Goal: Task Accomplishment & Management: Use online tool/utility

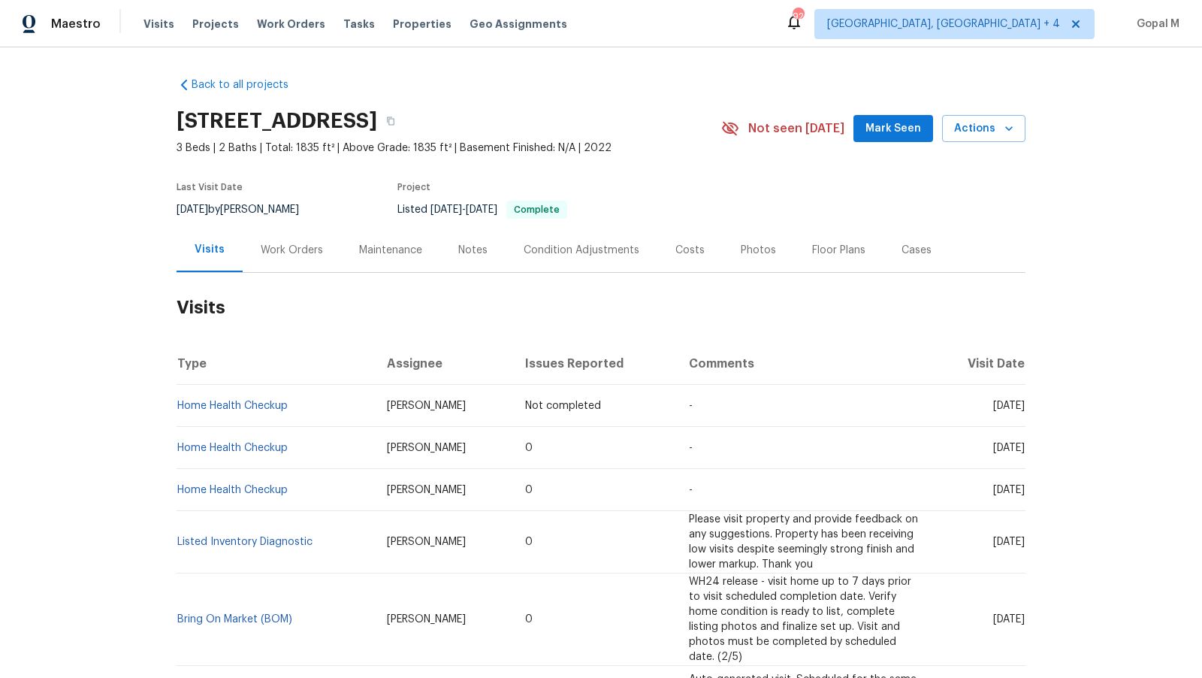
click at [906, 254] on div "Cases" at bounding box center [917, 250] width 30 height 15
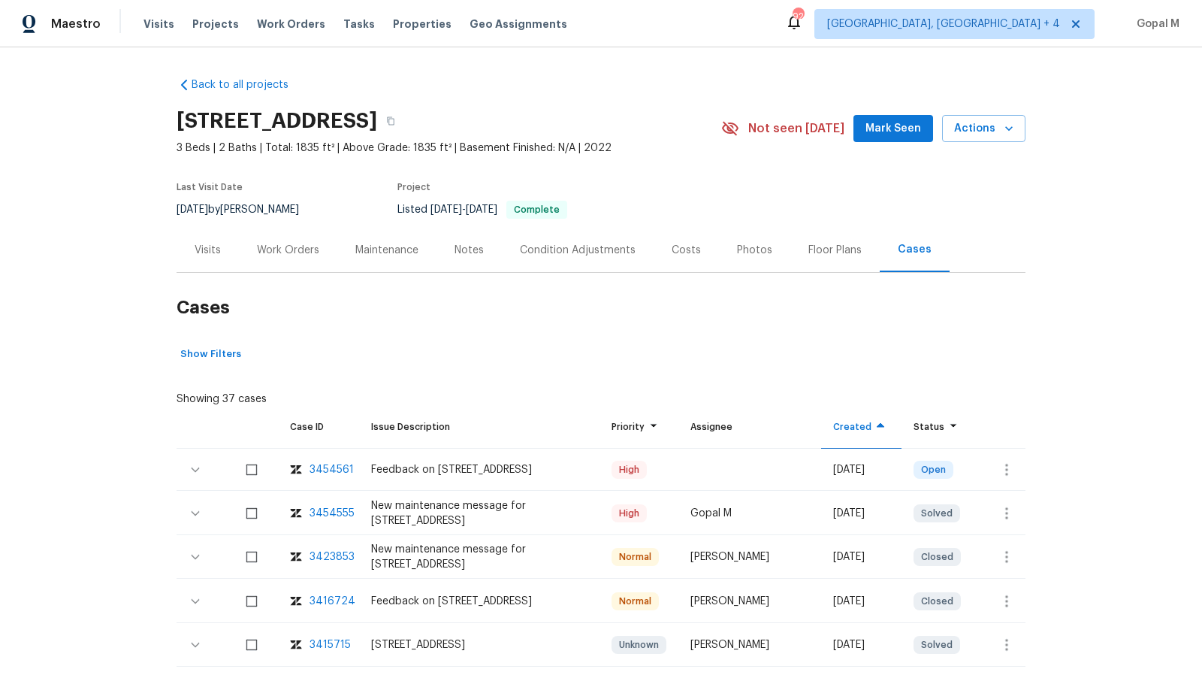
click at [218, 243] on div "Visits" at bounding box center [208, 250] width 26 height 15
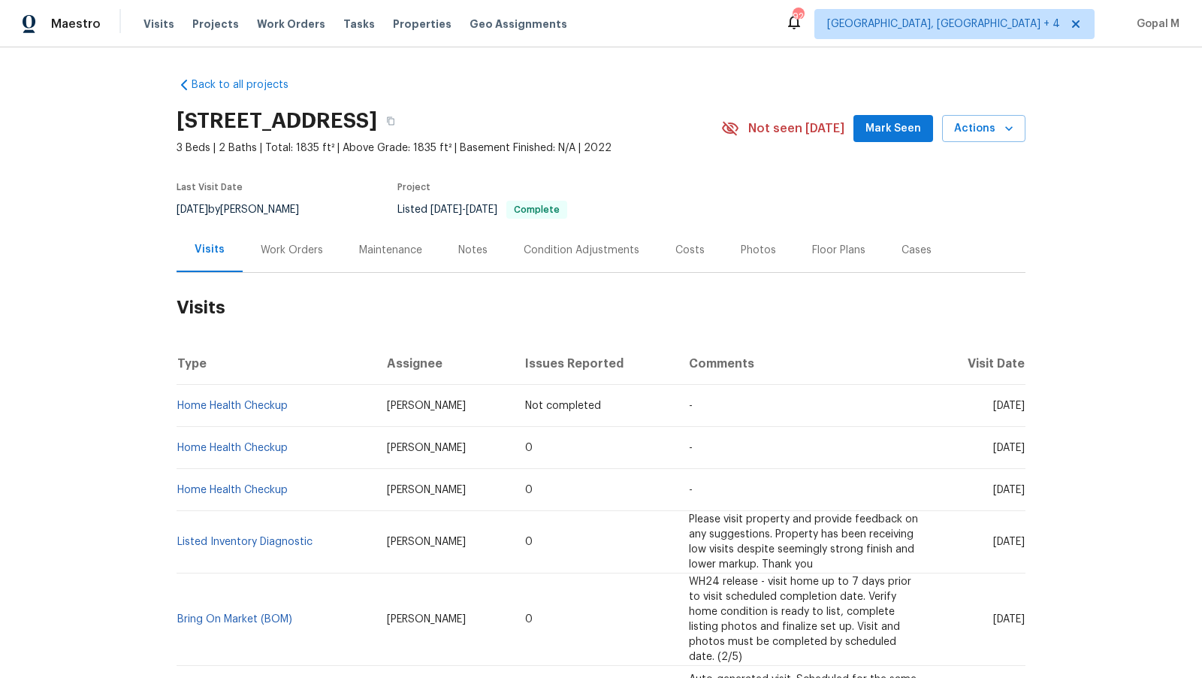
click at [300, 243] on div "Work Orders" at bounding box center [292, 250] width 62 height 15
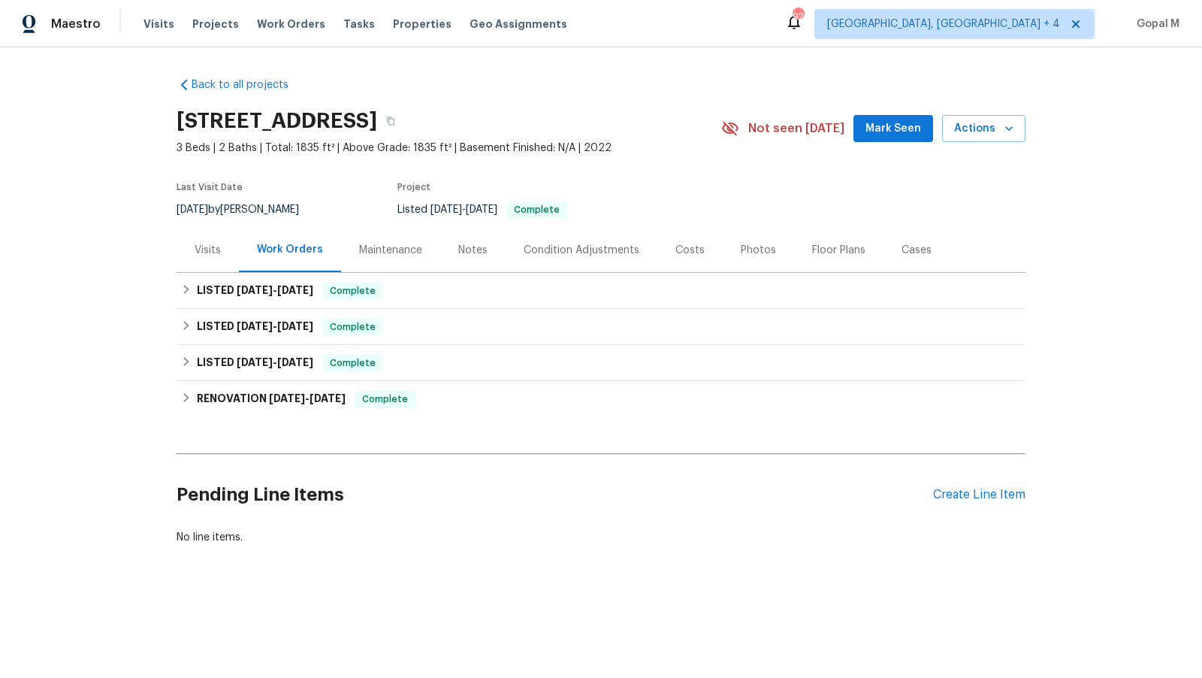
click at [918, 256] on div "Cases" at bounding box center [917, 250] width 30 height 15
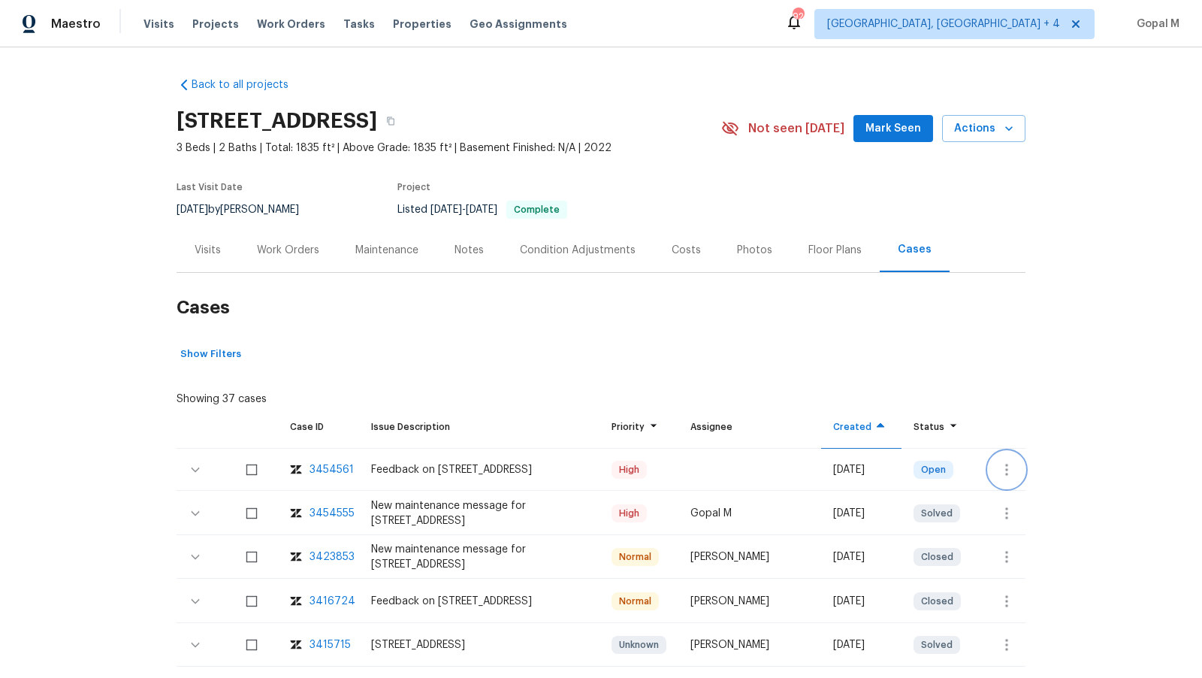
click at [1021, 465] on button "button" at bounding box center [1007, 470] width 36 height 36
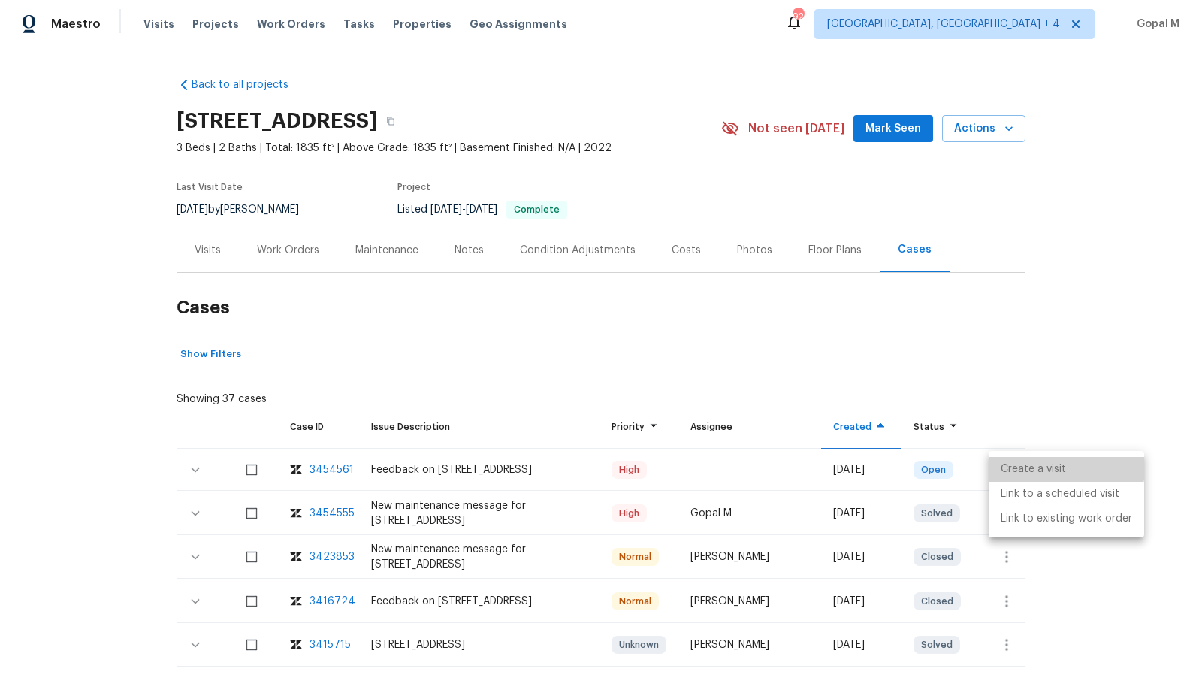
click at [1021, 465] on li "Create a visit" at bounding box center [1067, 469] width 156 height 25
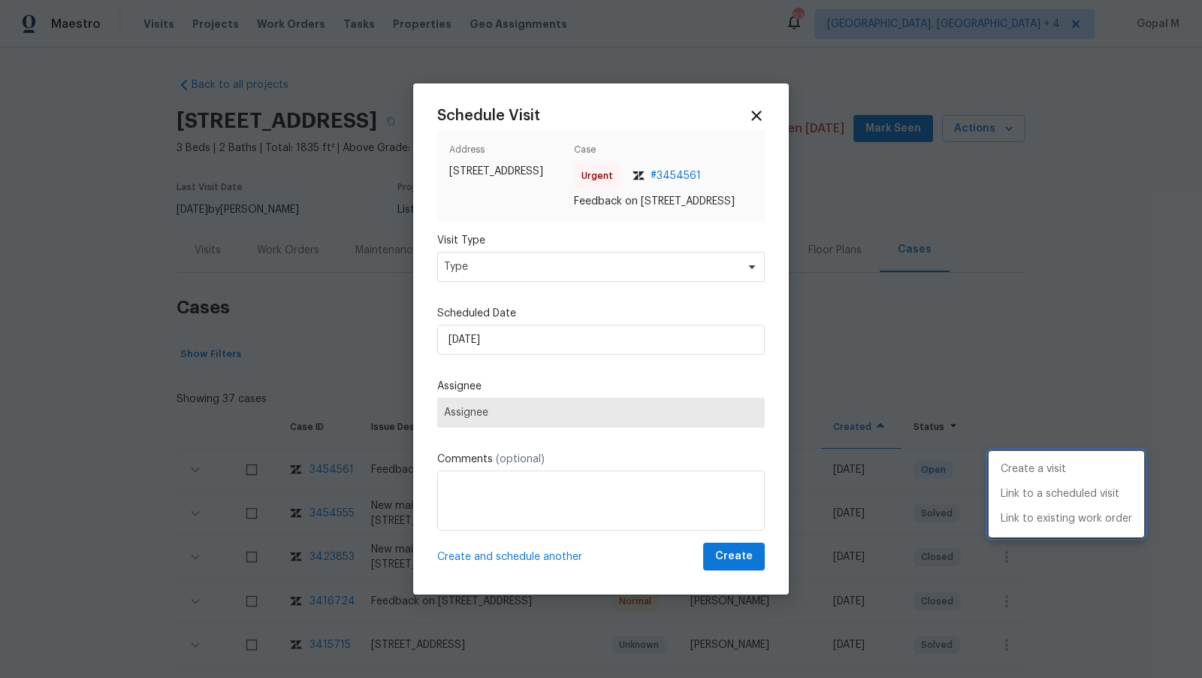
click at [552, 267] on div at bounding box center [601, 339] width 1202 height 678
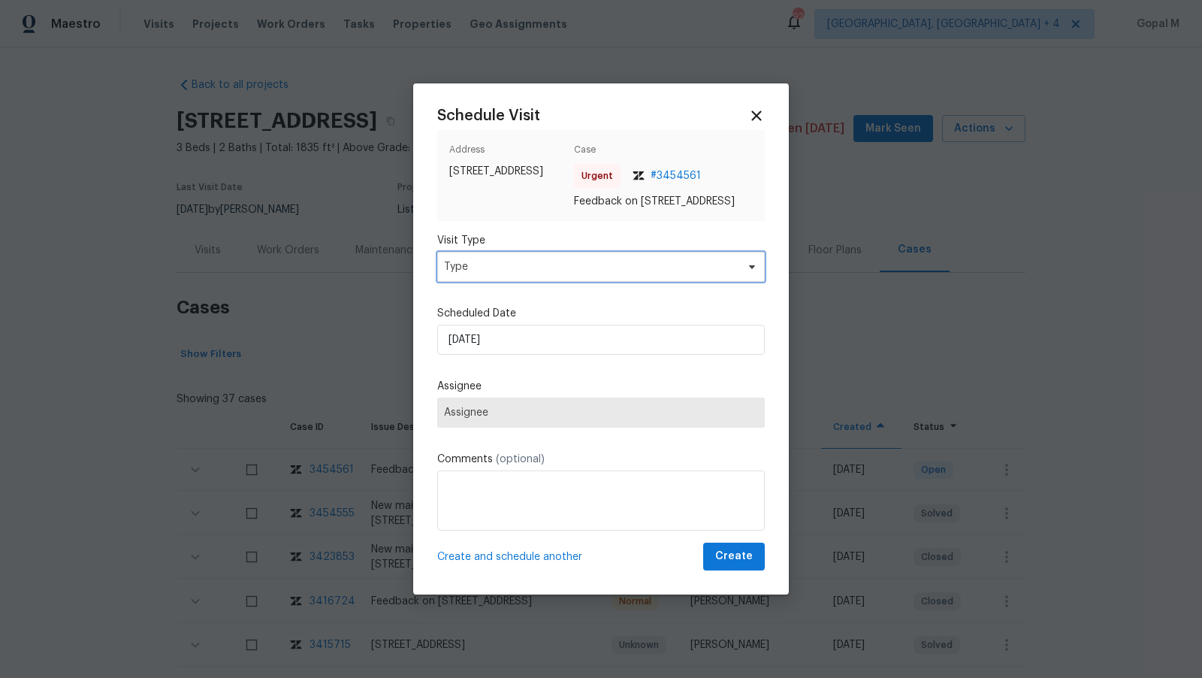
click at [552, 267] on span "Type" at bounding box center [590, 266] width 292 height 15
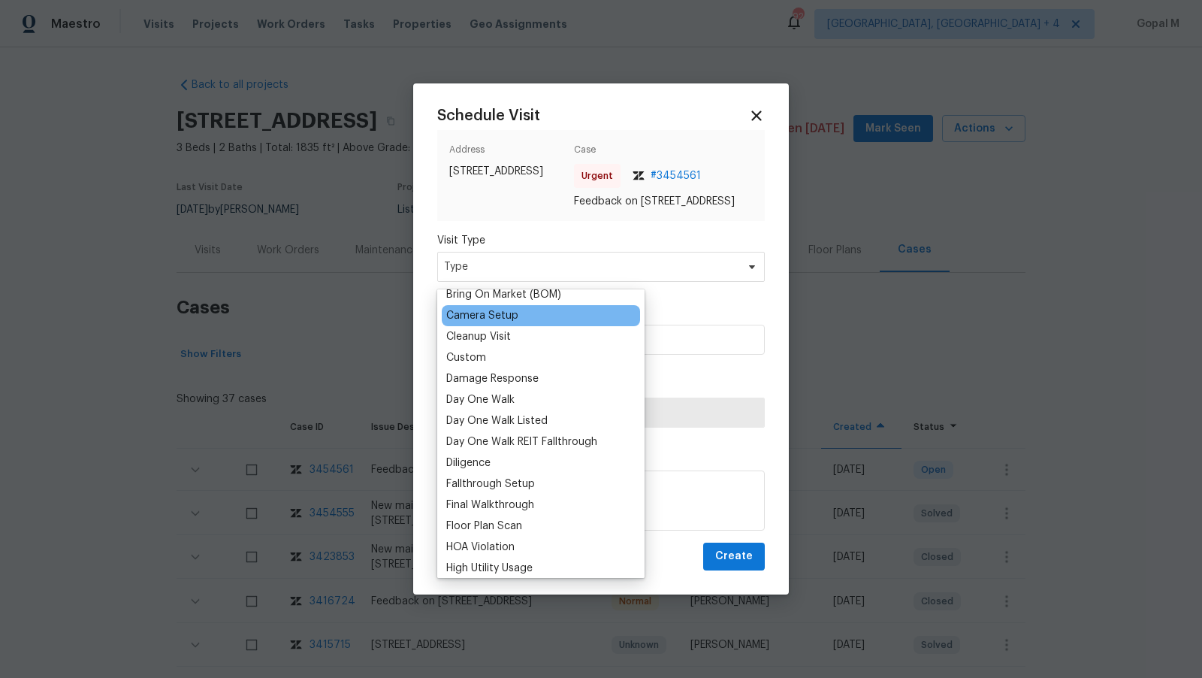
scroll to position [228, 0]
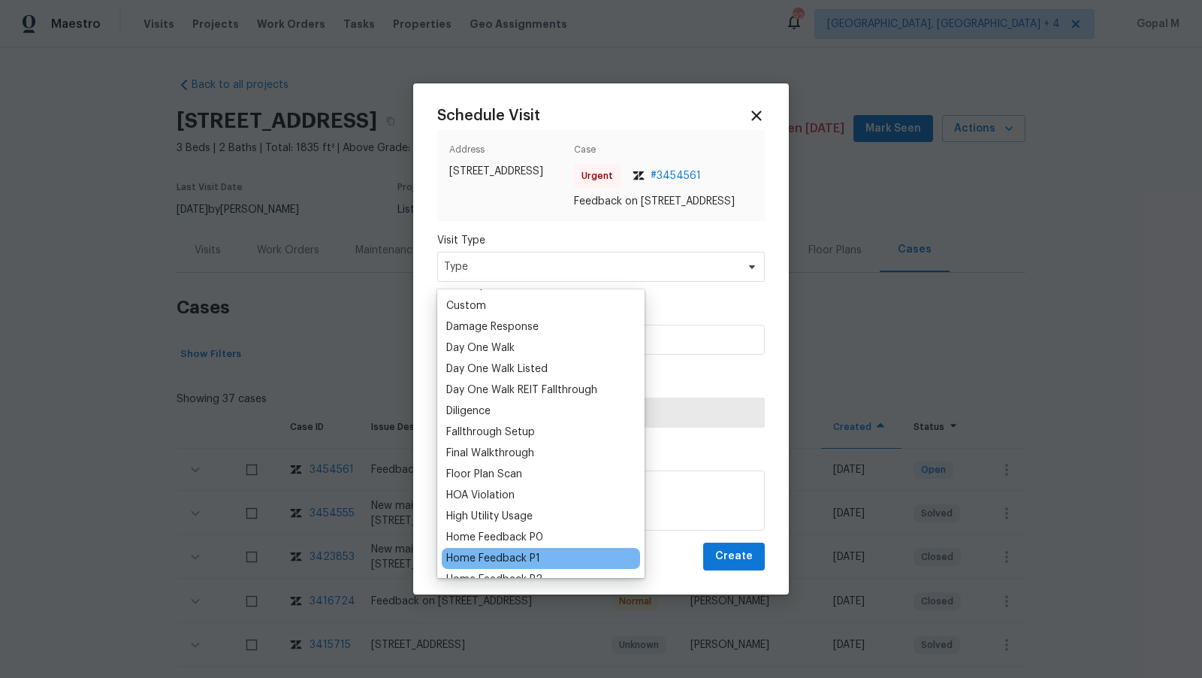
click at [513, 552] on div "Home Feedback P1" at bounding box center [493, 558] width 94 height 15
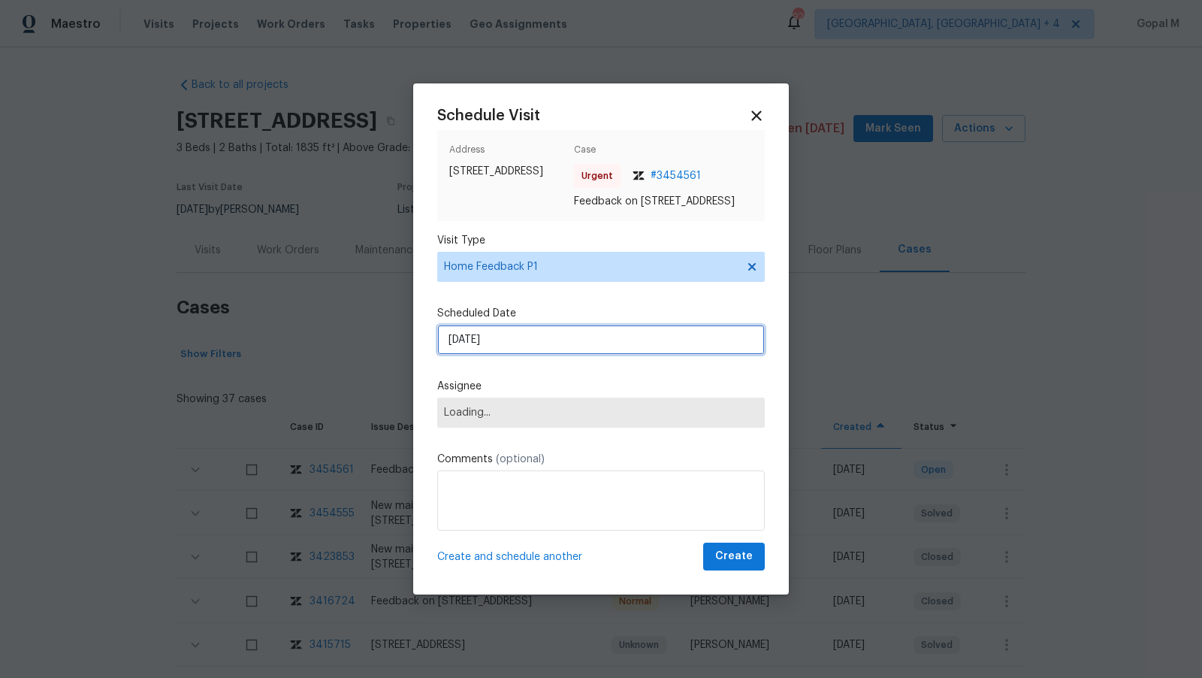
click at [551, 340] on input "[DATE]" at bounding box center [601, 340] width 328 height 30
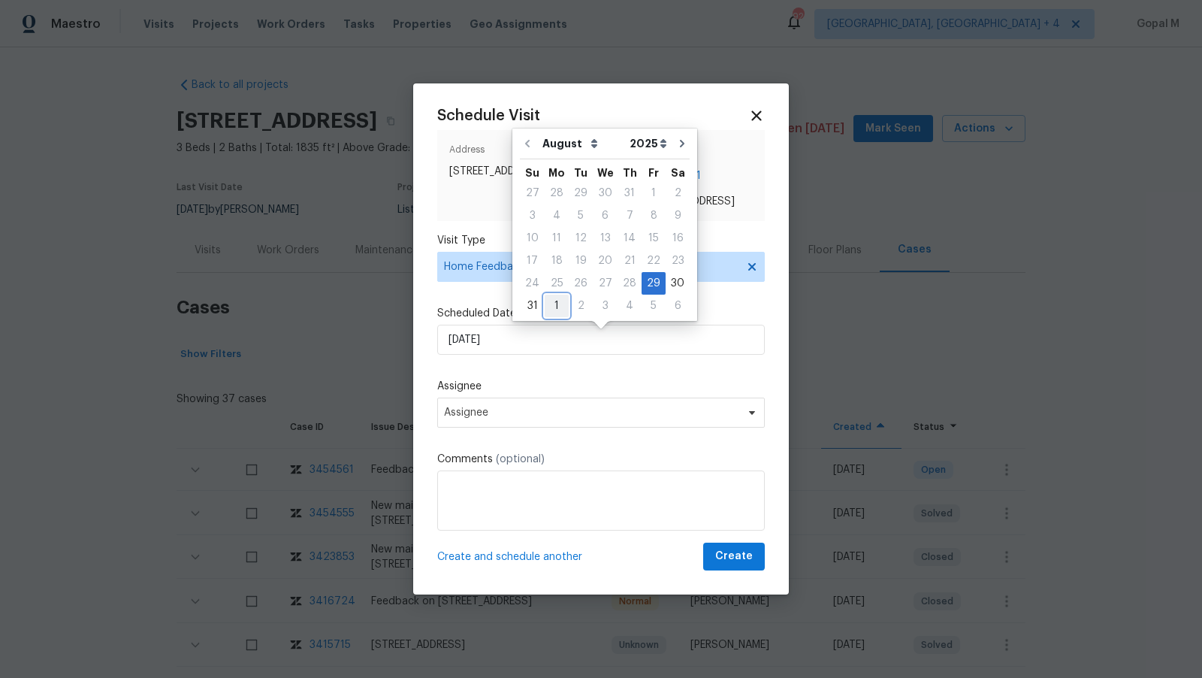
click at [553, 308] on div "1" at bounding box center [557, 305] width 24 height 21
type input "[DATE]"
select select "8"
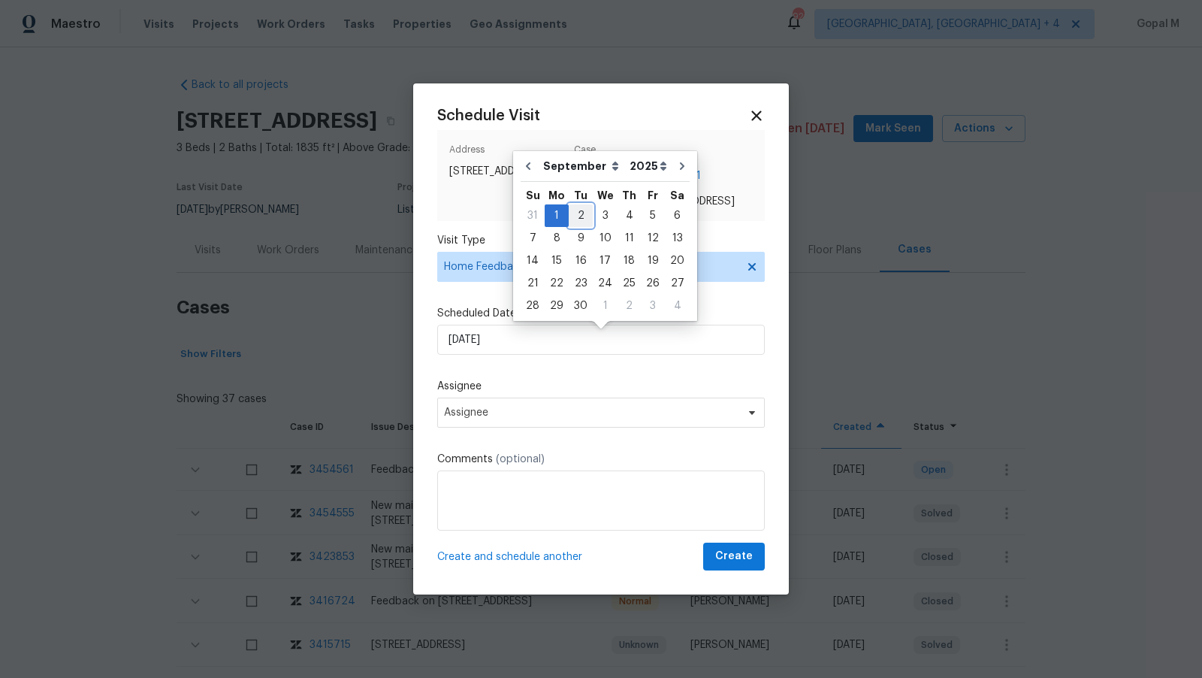
click at [577, 217] on div "2" at bounding box center [581, 215] width 24 height 21
type input "[DATE]"
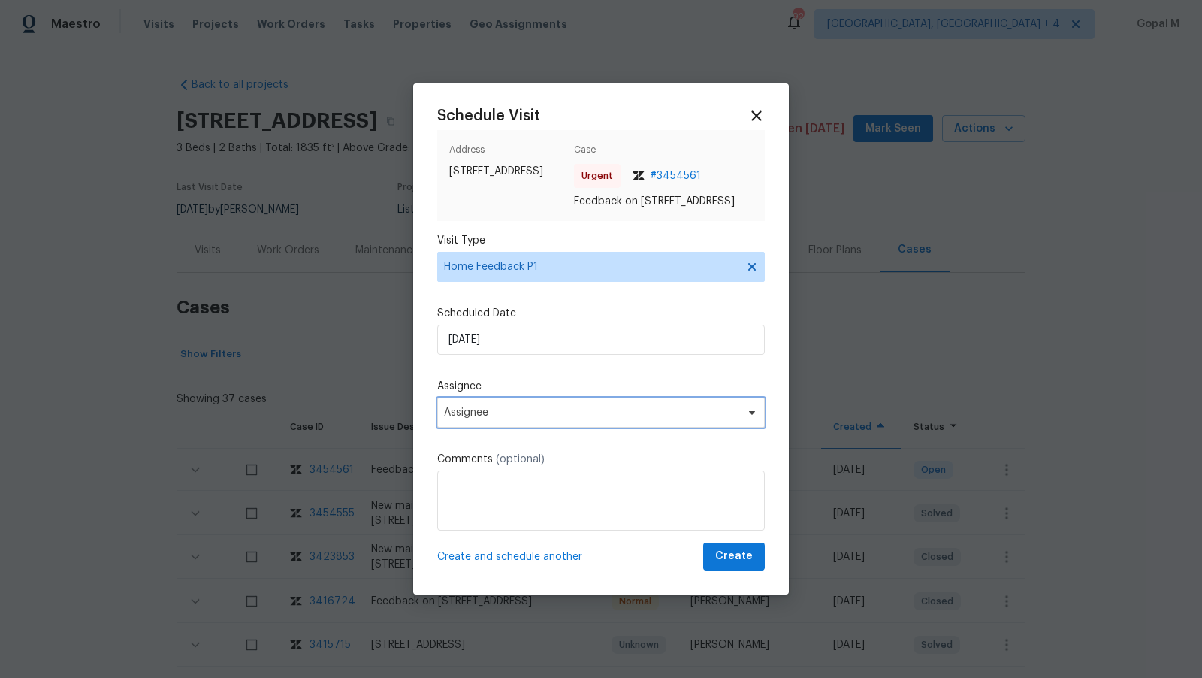
click at [565, 419] on span "Assignee" at bounding box center [591, 413] width 295 height 12
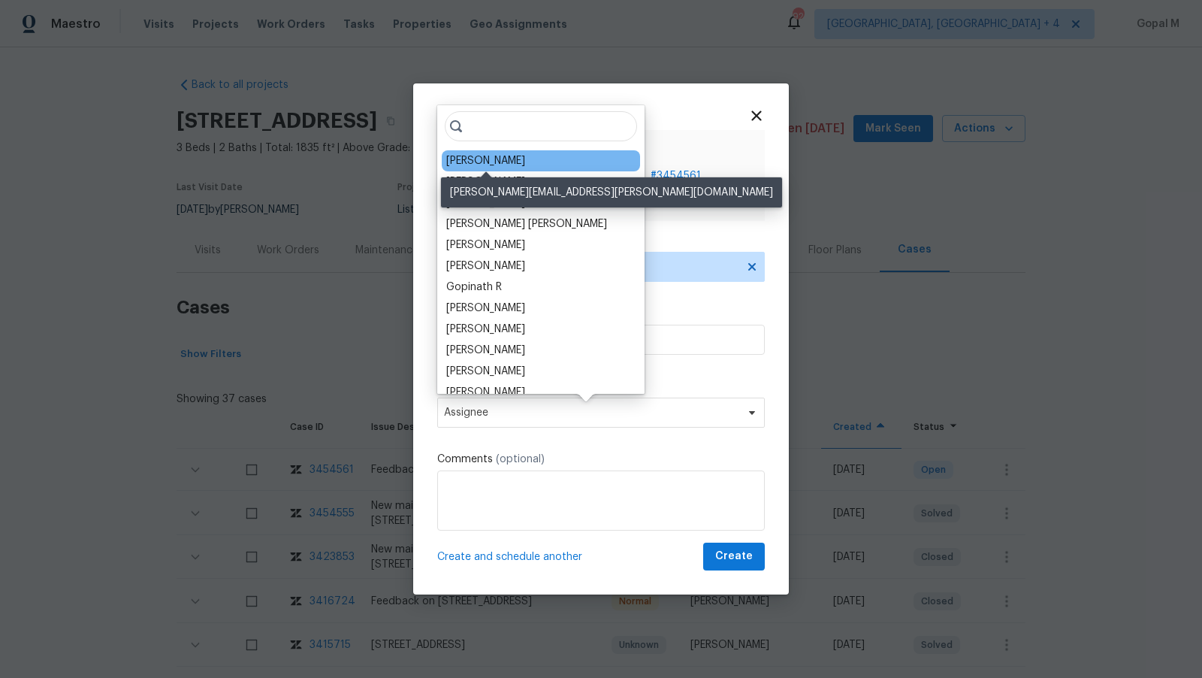
click at [507, 161] on div "[PERSON_NAME]" at bounding box center [485, 160] width 79 height 15
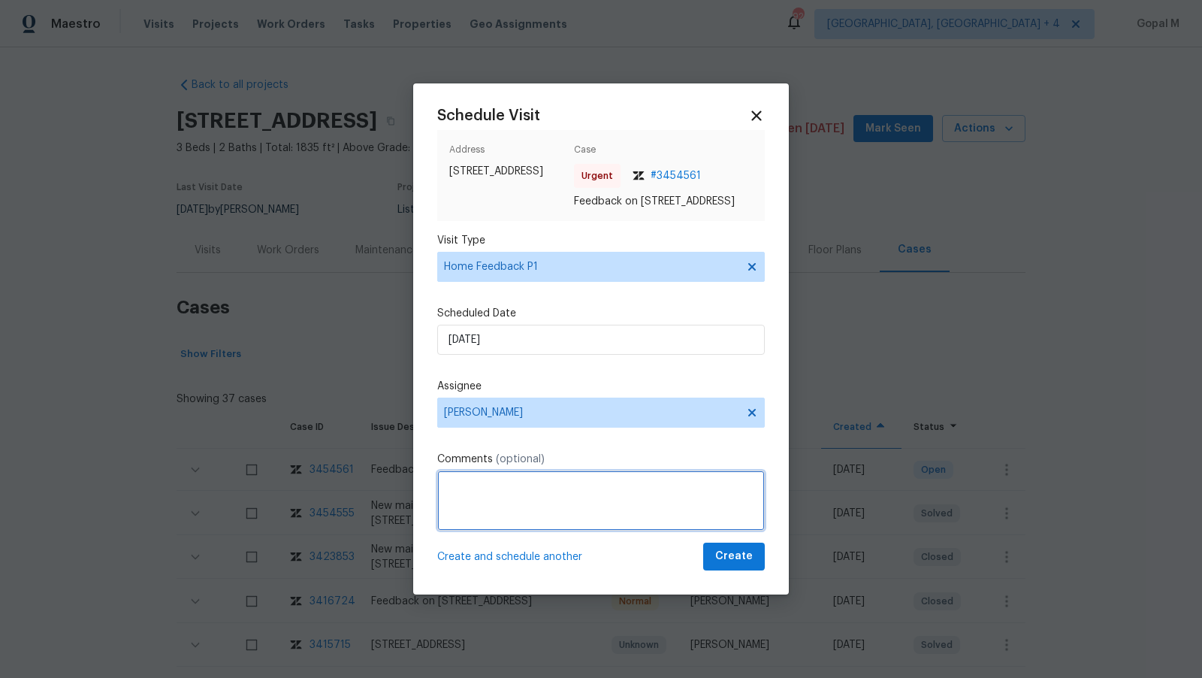
click at [498, 531] on textarea at bounding box center [601, 500] width 328 height 60
type textarea "Create a"
click at [638, 488] on textarea "The numbers 9 and 1 are not working" at bounding box center [601, 500] width 328 height 60
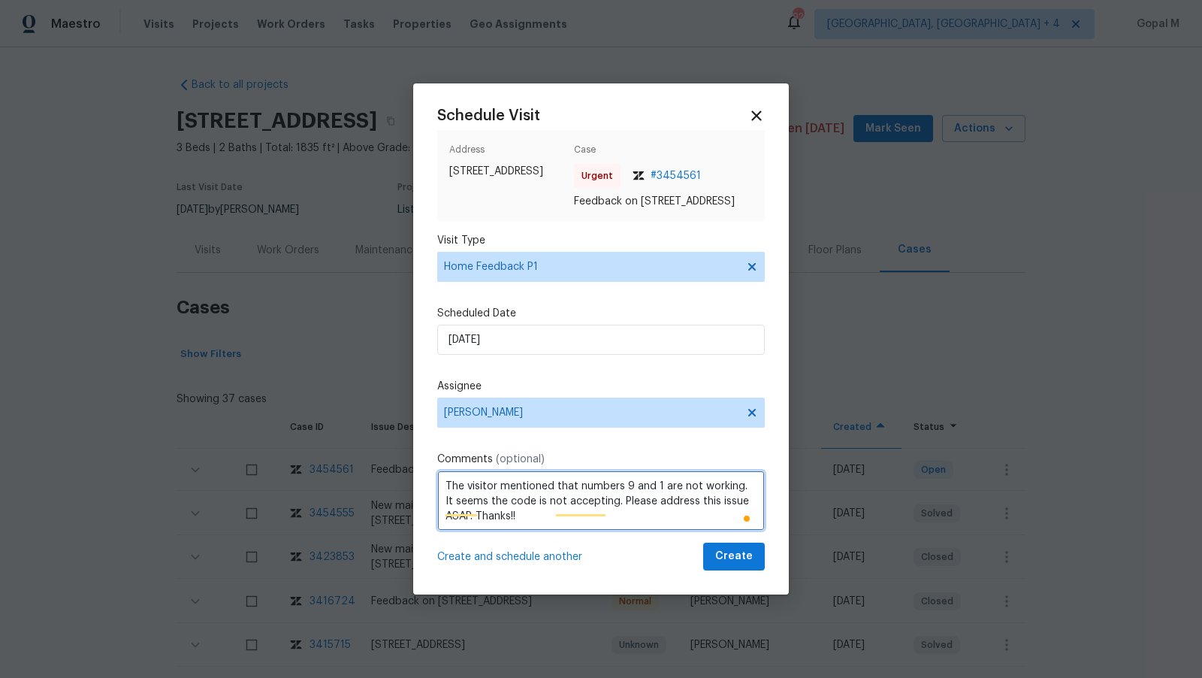
click at [516, 487] on textarea "The visitor mentioned that numbers 9 and 1 are not working. It seems the code i…" at bounding box center [601, 500] width 328 height 60
type textarea "The visitor mentioned that numbers 9 and 1 are not working. It seems the code i…"
click at [719, 566] on span "Create" at bounding box center [734, 556] width 38 height 19
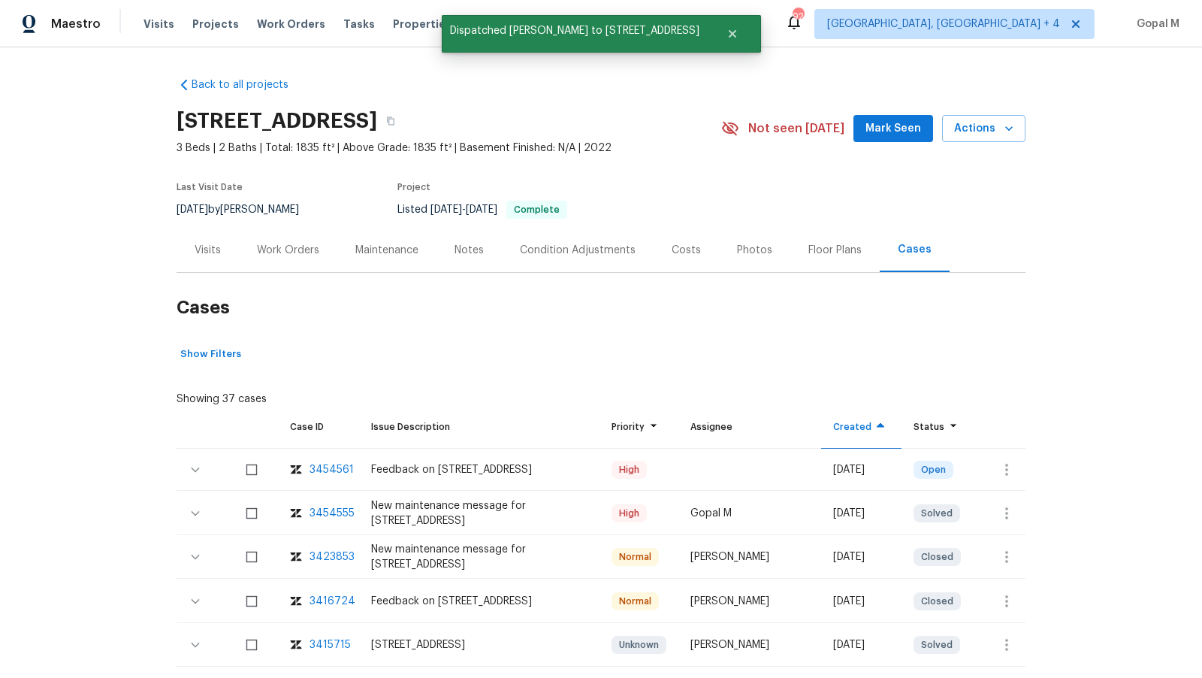
click at [210, 250] on div "Visits" at bounding box center [208, 250] width 26 height 15
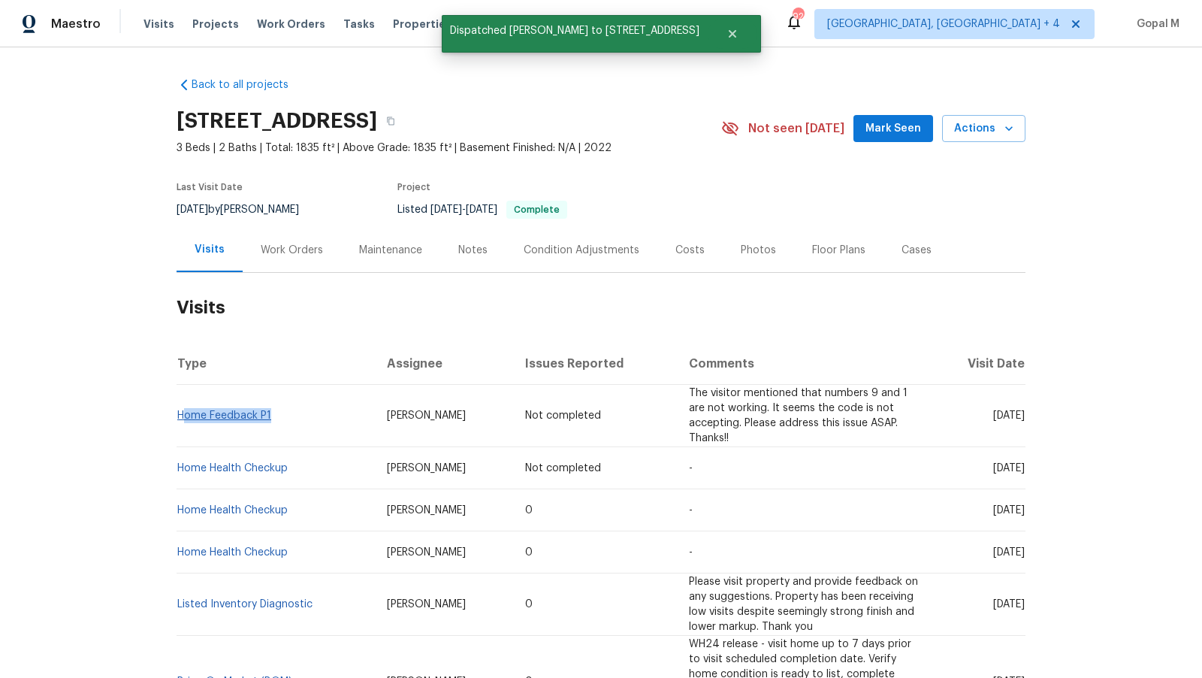
drag, startPoint x: 271, startPoint y: 414, endPoint x: 181, endPoint y: 413, distance: 90.2
click at [181, 413] on td "Home Feedback P1" at bounding box center [276, 416] width 198 height 62
copy link "Home Feedback P1"
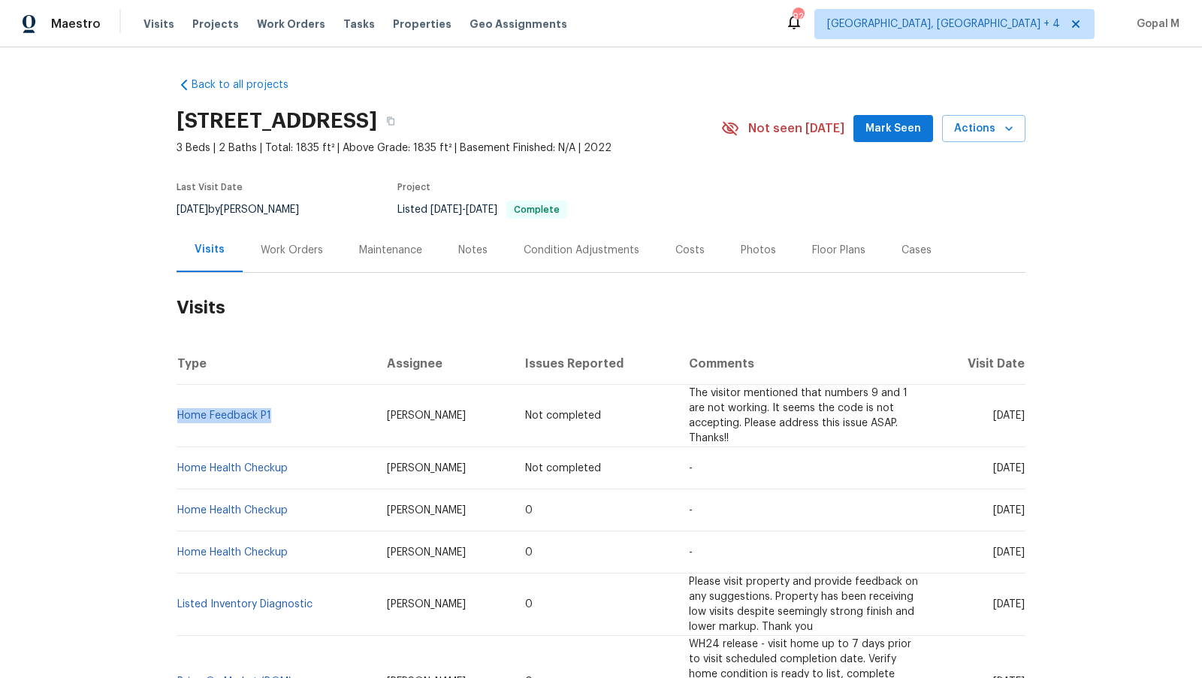
drag, startPoint x: 224, startPoint y: 210, endPoint x: 171, endPoint y: 210, distance: 53.4
click at [171, 210] on div "Back to all projects [STREET_ADDRESS] 3 Beds | 2 Baths | Total: 1835 ft² | Abov…" at bounding box center [601, 362] width 1202 height 631
copy span "[DATE]"
click at [279, 247] on div "Work Orders" at bounding box center [292, 250] width 62 height 15
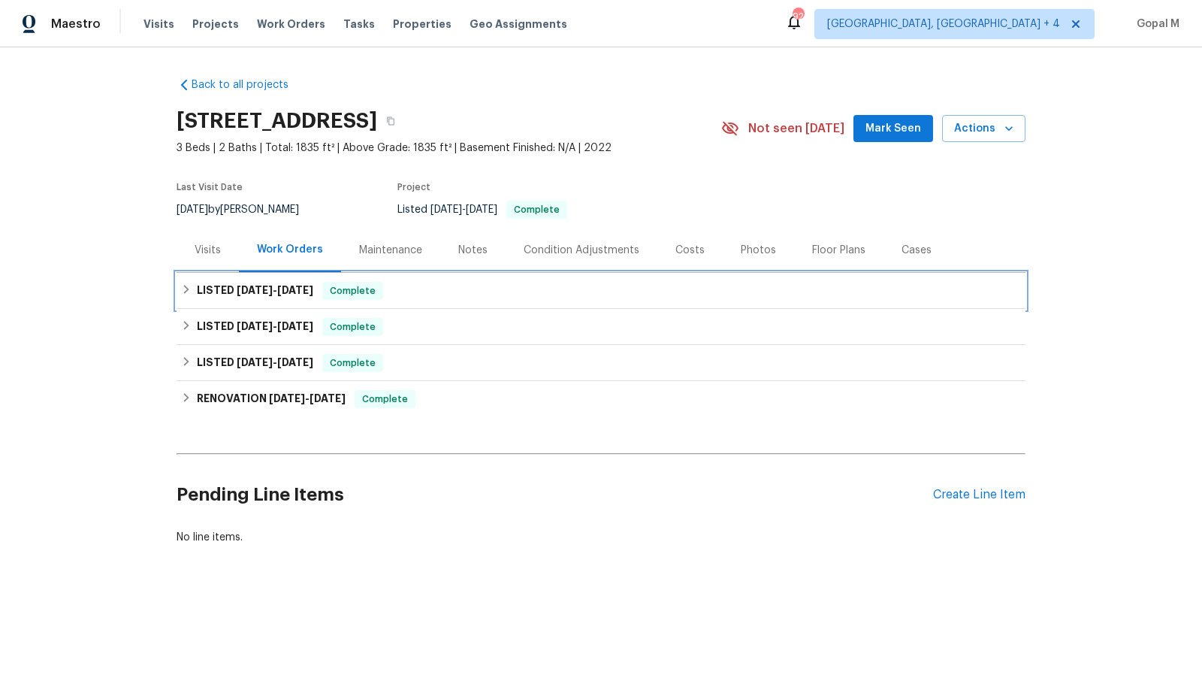
click at [570, 298] on div "LISTED [DATE] - [DATE] Complete" at bounding box center [601, 291] width 840 height 18
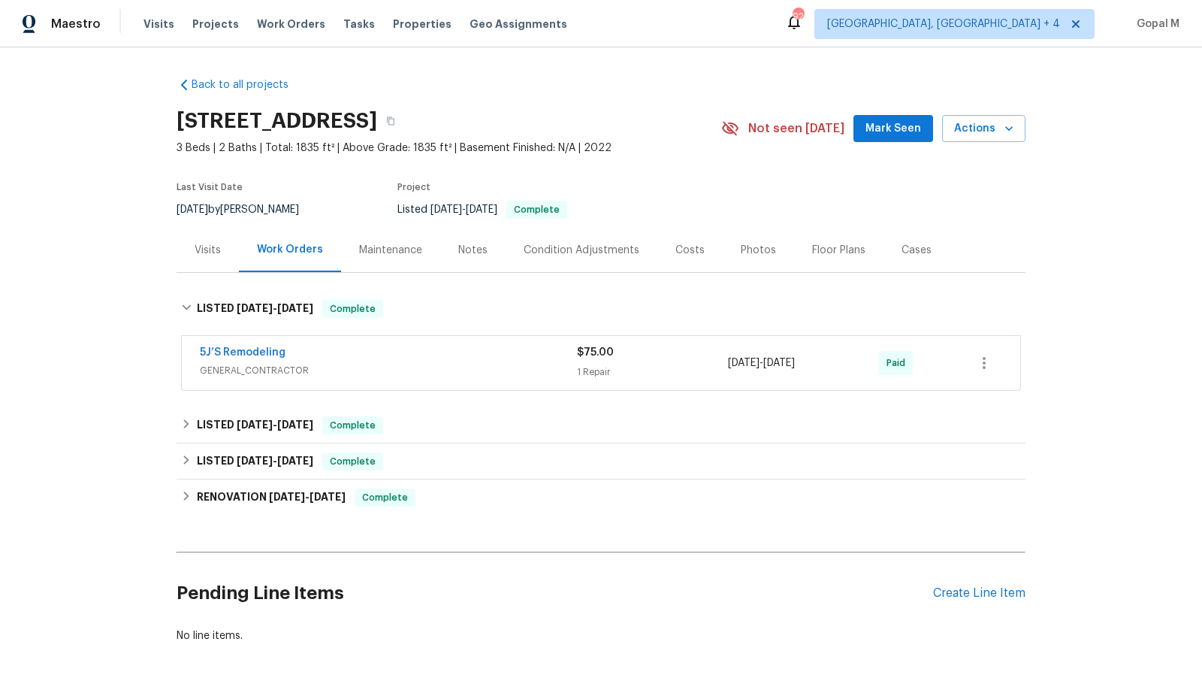
drag, startPoint x: 840, startPoint y: 362, endPoint x: 728, endPoint y: 361, distance: 112.0
click at [728, 361] on div "[DATE] - [DATE]" at bounding box center [803, 363] width 151 height 36
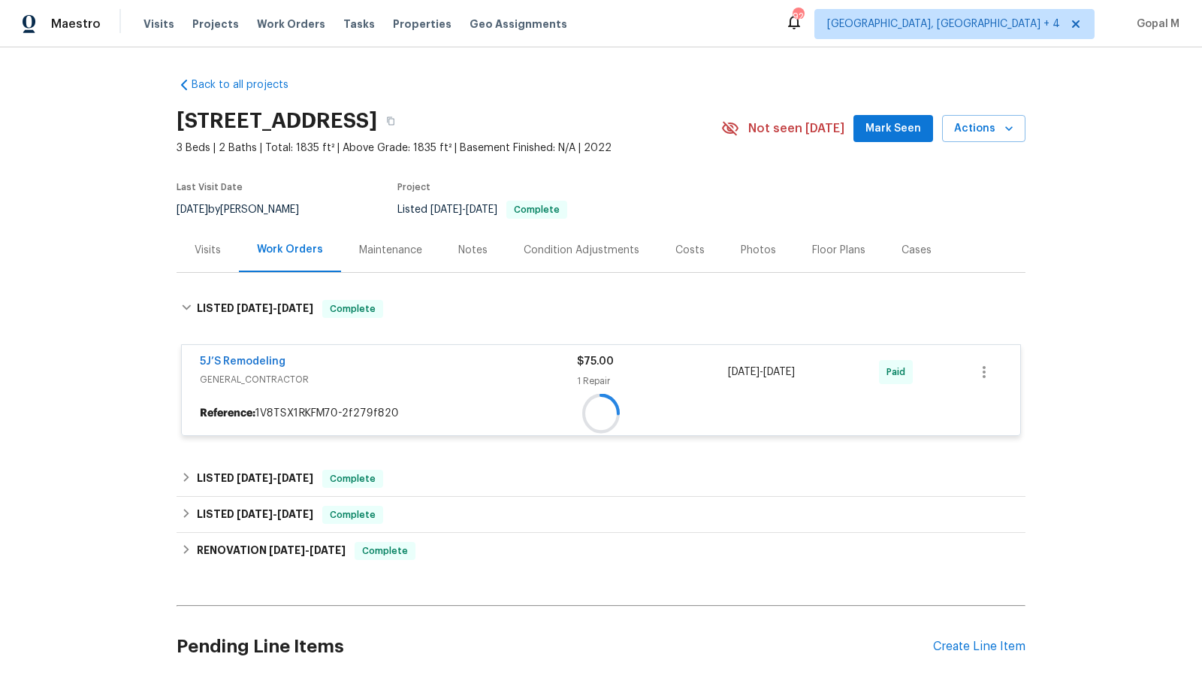
copy span "[DATE] - [DATE]"
